Goal: Information Seeking & Learning: Check status

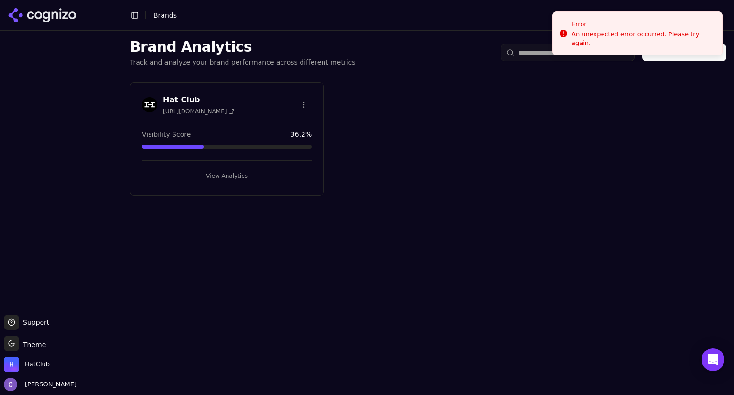
click at [239, 180] on button "View Analytics" at bounding box center [227, 175] width 170 height 15
